Goal: Navigation & Orientation: Find specific page/section

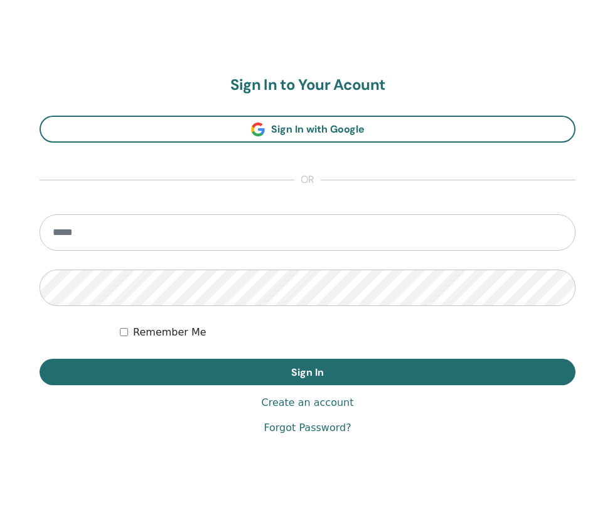
scroll to position [649, 0]
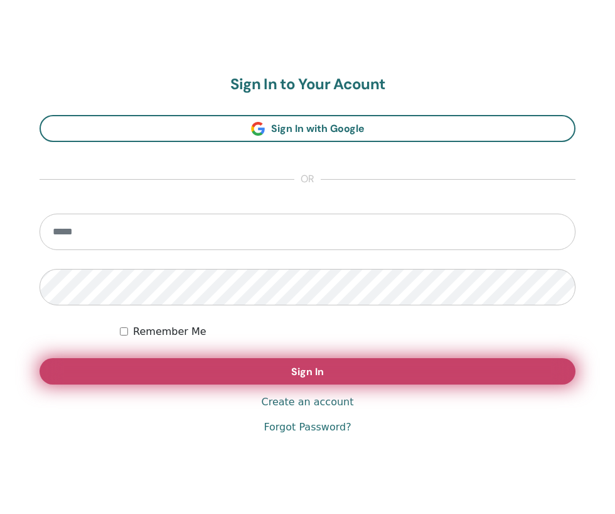
type input "**********"
click at [306, 375] on span "Sign In" at bounding box center [307, 371] width 33 height 13
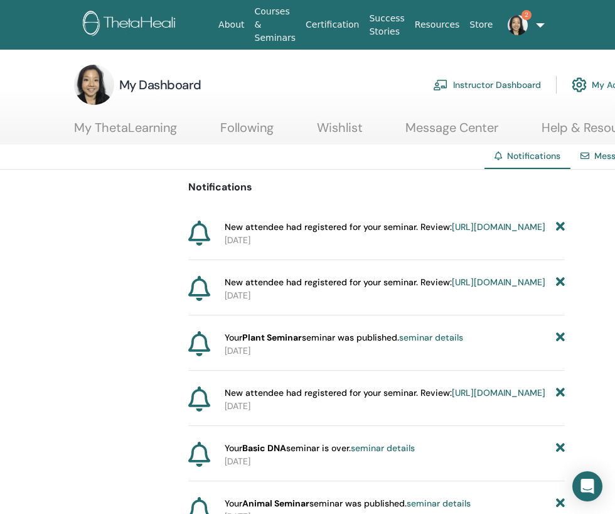
click at [453, 343] on link "seminar details" at bounding box center [431, 337] width 64 height 11
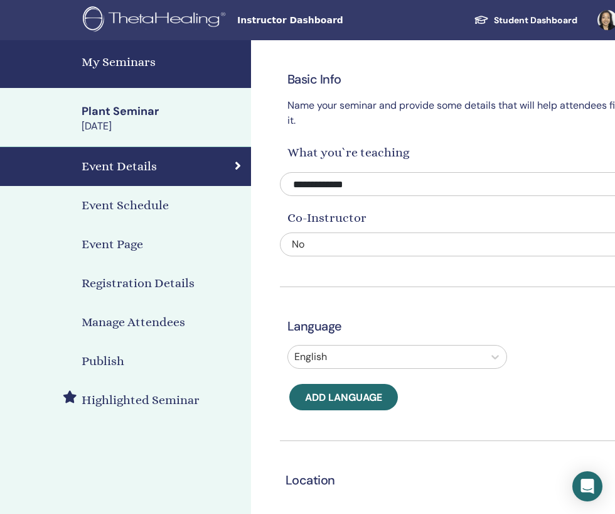
click at [125, 205] on h4 "Event Schedule" at bounding box center [125, 205] width 87 height 19
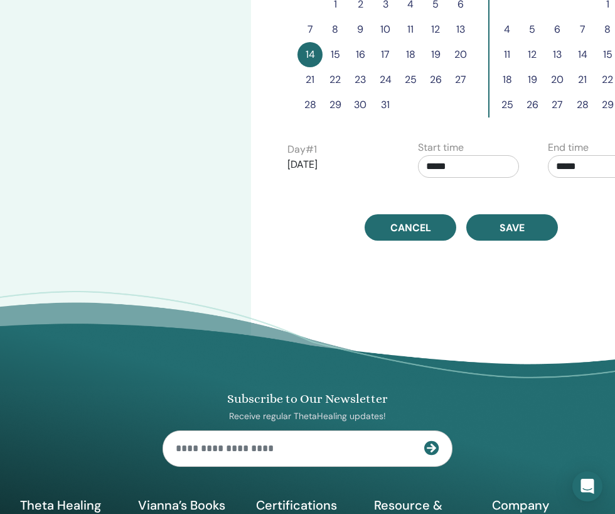
scroll to position [410, 0]
